Goal: Check status: Check status

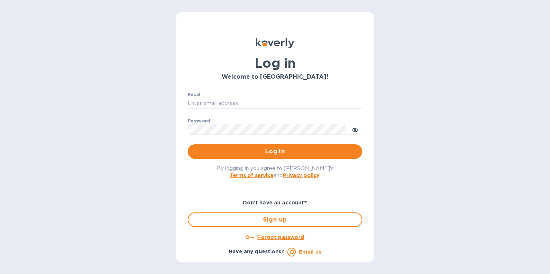
click at [214, 96] on div "Email ​" at bounding box center [275, 105] width 175 height 26
click at [213, 102] on input "Email" at bounding box center [275, 103] width 175 height 11
click at [0, 273] on com-1password-button at bounding box center [0, 274] width 0 height 0
click at [253, 103] on input "Email" at bounding box center [275, 103] width 175 height 11
type input "[PERSON_NAME][EMAIL_ADDRESS][PERSON_NAME][DOMAIN_NAME]"
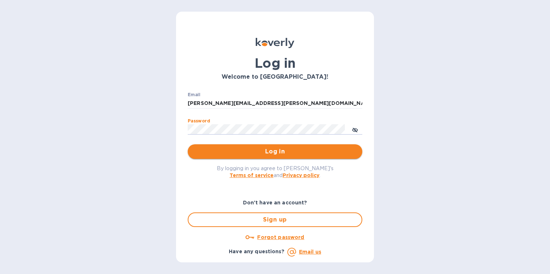
click at [323, 153] on span "Log in" at bounding box center [275, 151] width 163 height 9
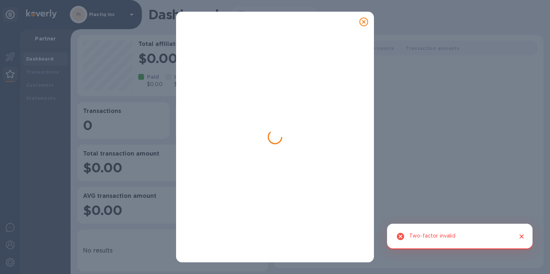
scroll to position [274, 480]
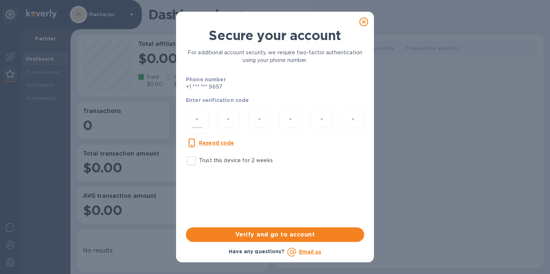
click at [199, 120] on input "number" at bounding box center [197, 120] width 10 height 13
type input "1"
type input "8"
type input "0"
type input "2"
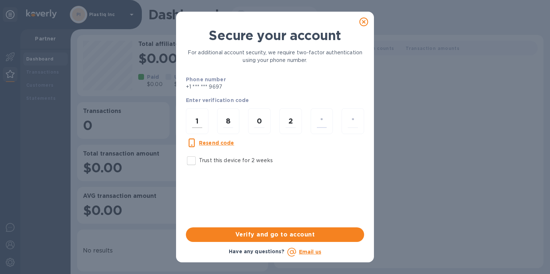
type input "4"
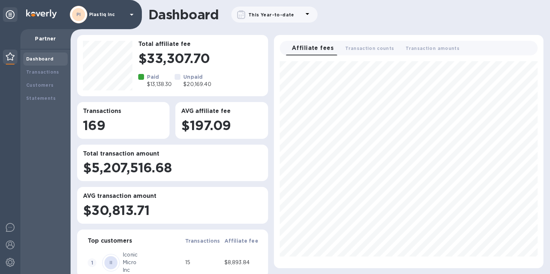
scroll to position [201, 264]
click at [49, 86] on b "Customers" at bounding box center [40, 84] width 28 height 5
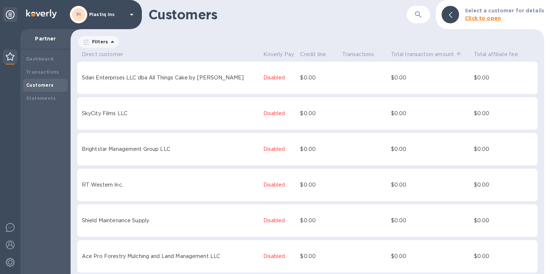
click at [403, 54] on span "Total transaction amount" at bounding box center [422, 54] width 63 height 9
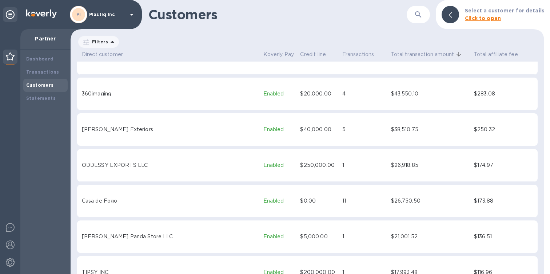
scroll to position [484, 0]
